Goal: Task Accomplishment & Management: Manage account settings

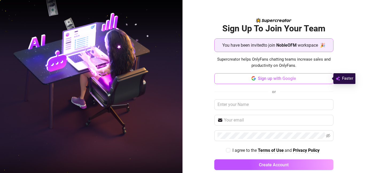
click at [269, 78] on span "Sign up with Google" at bounding box center [277, 78] width 38 height 5
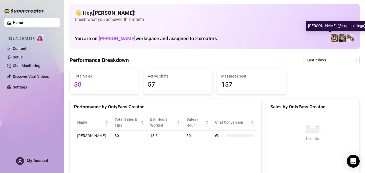
click at [332, 37] on img at bounding box center [334, 37] width 7 height 7
click at [342, 36] on img at bounding box center [342, 37] width 7 height 7
click at [349, 36] on img at bounding box center [350, 37] width 7 height 7
click at [347, 37] on img at bounding box center [350, 37] width 7 height 7
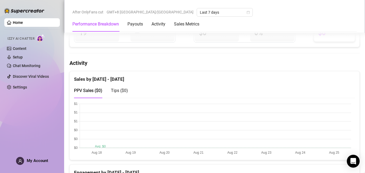
scroll to position [241, 0]
click at [21, 85] on link "Settings" at bounding box center [20, 87] width 14 height 4
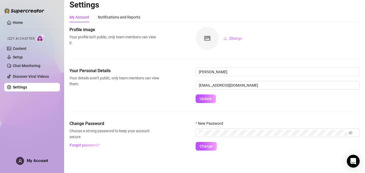
scroll to position [4, 0]
click at [222, 136] on span at bounding box center [278, 132] width 164 height 9
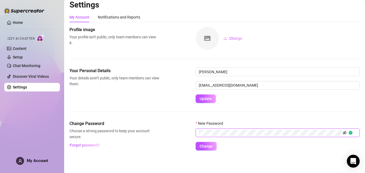
click at [344, 131] on icon "eye-invisible" at bounding box center [345, 133] width 4 height 4
click at [208, 147] on span "Change" at bounding box center [206, 146] width 13 height 4
click at [209, 145] on span "Change" at bounding box center [206, 146] width 13 height 4
click at [213, 144] on button "Change" at bounding box center [206, 146] width 21 height 9
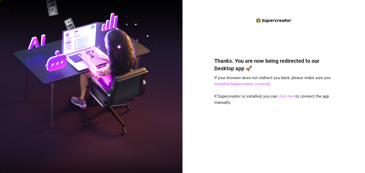
click at [285, 97] on link "click here" at bounding box center [287, 96] width 17 height 5
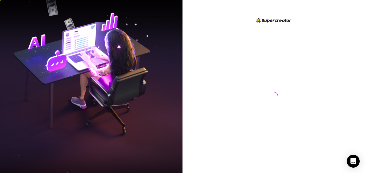
click at [277, 84] on div at bounding box center [274, 93] width 9 height 141
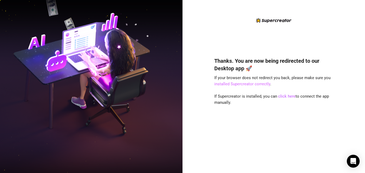
click at [258, 85] on link "installed Supercreator correctly" at bounding box center [243, 83] width 56 height 5
click at [285, 96] on link "click here" at bounding box center [287, 96] width 17 height 5
